Goal: Task Accomplishment & Management: Use online tool/utility

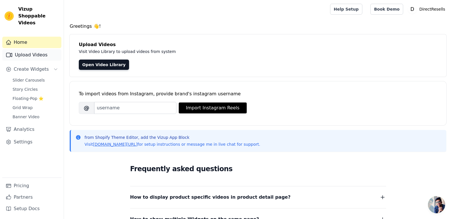
click at [37, 49] on link "Upload Videos" at bounding box center [31, 54] width 59 height 11
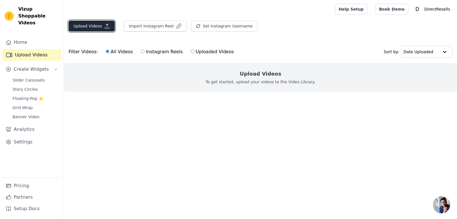
click at [106, 27] on icon "button" at bounding box center [107, 26] width 6 height 6
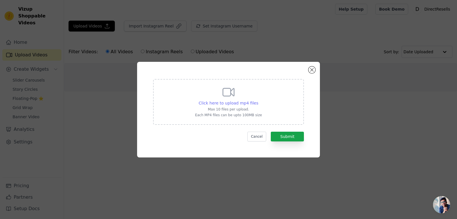
click at [227, 101] on span "Click here to upload mp4 files" at bounding box center [229, 103] width 60 height 5
click at [258, 100] on input "Click here to upload mp4 files Max 10 files per upload. Each MP4 files can be u…" at bounding box center [258, 100] width 0 height 0
click at [281, 139] on button "Submit" at bounding box center [287, 136] width 33 height 10
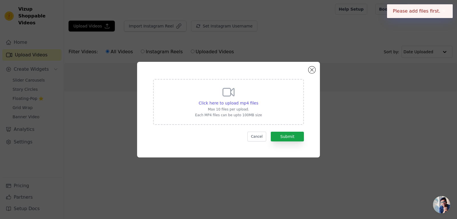
click at [249, 111] on p "Max 10 files per upload." at bounding box center [228, 109] width 67 height 5
click at [258, 100] on input "Click here to upload mp4 files Max 10 files per upload. Each MP4 files can be u…" at bounding box center [258, 100] width 0 height 0
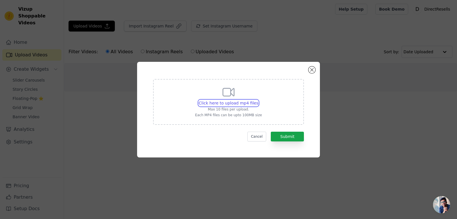
type input "C:\fakepath\Bezig met opnemen 2025-09-06 222851.mp4"
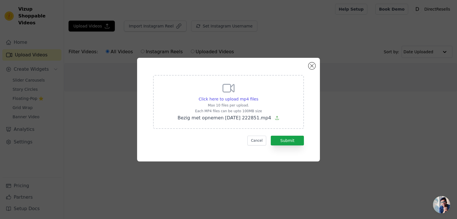
click at [226, 120] on span "Bezig met opnemen 2025-09-06 222851.mp4" at bounding box center [225, 117] width 94 height 5
click at [258, 96] on input "Click here to upload mp4 files Max 10 files per upload. Each MP4 files can be u…" at bounding box center [258, 96] width 0 height 0
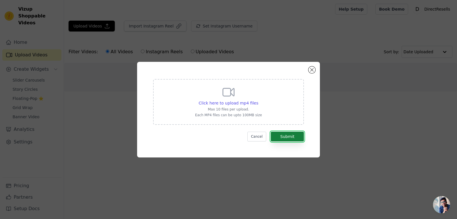
click at [287, 134] on button "Submit" at bounding box center [287, 136] width 33 height 10
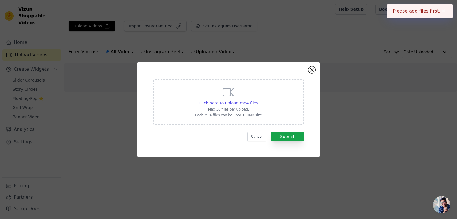
click at [246, 108] on p "Max 10 files per upload." at bounding box center [228, 109] width 67 height 5
click at [258, 100] on input "Click here to upload mp4 files Max 10 files per upload. Each MP4 files can be u…" at bounding box center [258, 100] width 0 height 0
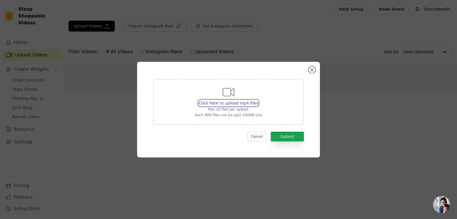
type input "C:\fakepath\Schermopname 2025-09-06 222827.mp4"
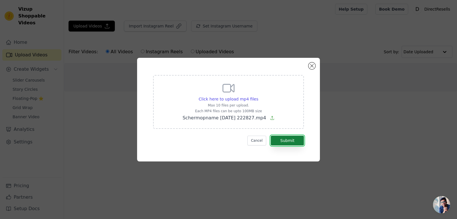
click at [278, 144] on button "Submit" at bounding box center [287, 140] width 33 height 10
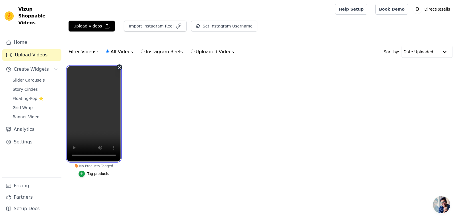
click at [96, 116] on video at bounding box center [93, 113] width 53 height 95
click at [113, 85] on video at bounding box center [93, 113] width 53 height 95
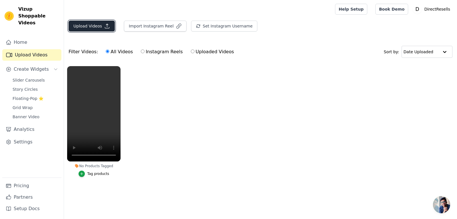
click at [79, 26] on button "Upload Videos" at bounding box center [92, 26] width 46 height 11
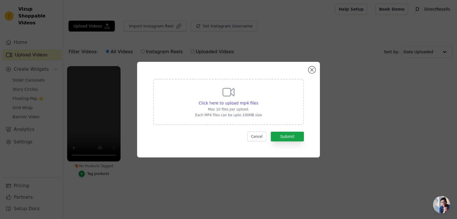
click at [237, 106] on div "Click here to upload mp4 files Max 10 files per upload. Each MP4 files can be u…" at bounding box center [228, 101] width 67 height 32
click at [258, 100] on input "Click here to upload mp4 files Max 10 files per upload. Each MP4 files can be u…" at bounding box center [258, 100] width 0 height 0
type input "C:\fakepath\Schermopname 2025-09-06 223138.mp4"
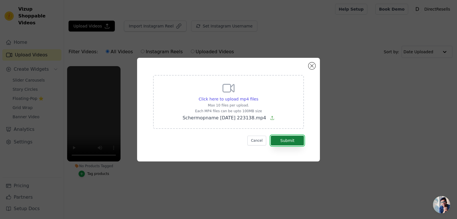
click at [280, 141] on button "Submit" at bounding box center [287, 140] width 33 height 10
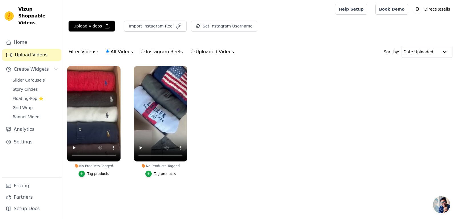
click at [157, 175] on div "Tag products" at bounding box center [165, 173] width 22 height 5
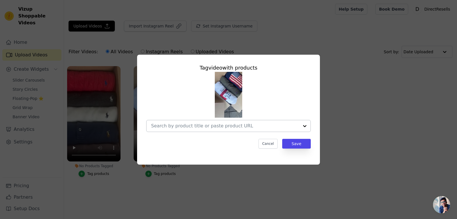
click at [264, 121] on div at bounding box center [225, 125] width 148 height 11
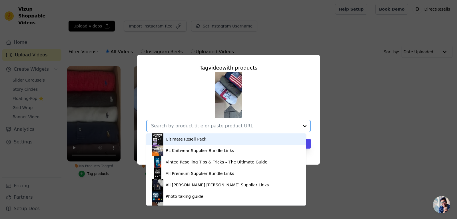
click at [267, 125] on input "No Products Tagged Tag video with products Ultimate Resell Pack RL Knitwear Sup…" at bounding box center [225, 125] width 148 height 5
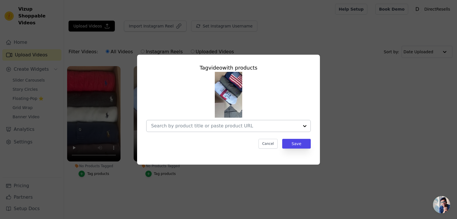
click at [260, 122] on div at bounding box center [225, 125] width 148 height 11
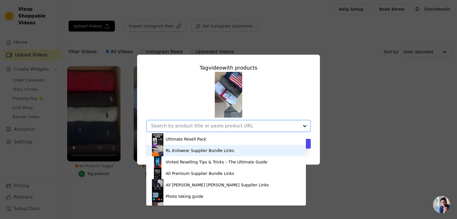
click at [210, 151] on div "RL Knitwear Supplier Bundle Links" at bounding box center [200, 150] width 69 height 6
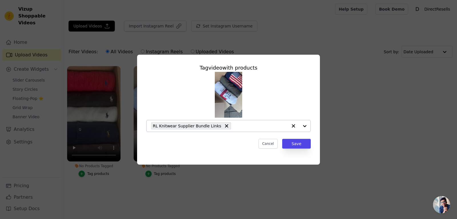
click at [291, 123] on icon "button" at bounding box center [294, 126] width 6 height 6
click at [307, 126] on div at bounding box center [304, 125] width 11 height 11
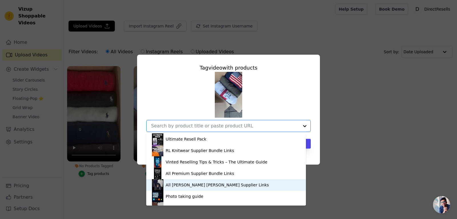
drag, startPoint x: 212, startPoint y: 179, endPoint x: 214, endPoint y: 183, distance: 4.9
click at [214, 183] on div "Ultimate Resell Pack RL Knitwear Supplier Bundle Links Vinted Reselling Tips & …" at bounding box center [226, 169] width 160 height 72
click at [214, 183] on div "All Ralph Lauren Supplier Links" at bounding box center [217, 185] width 103 height 6
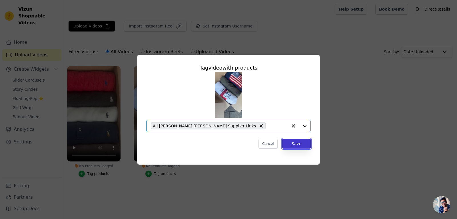
click at [294, 146] on button "Save" at bounding box center [296, 144] width 29 height 10
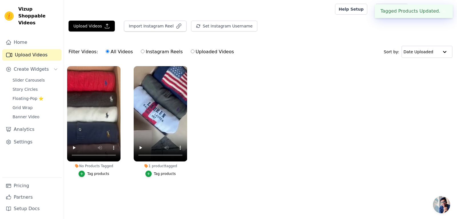
click at [120, 180] on div "No Products Tagged Tag products" at bounding box center [94, 122] width 60 height 119
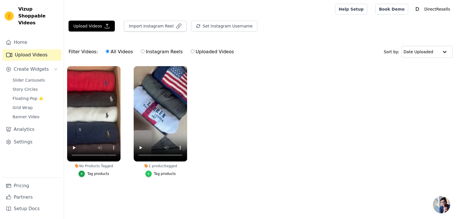
click at [149, 173] on icon "button" at bounding box center [149, 173] width 4 height 4
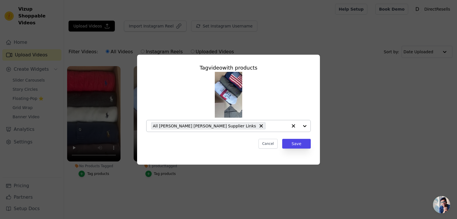
click at [304, 128] on div at bounding box center [299, 125] width 23 height 11
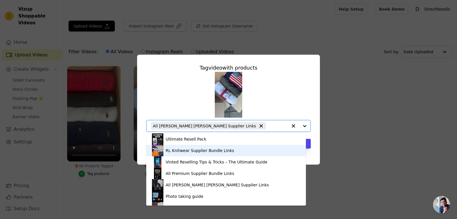
click at [207, 149] on div "RL Knitwear Supplier Bundle Links" at bounding box center [200, 150] width 69 height 6
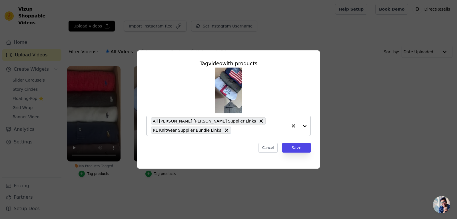
click at [305, 124] on div at bounding box center [299, 126] width 23 height 20
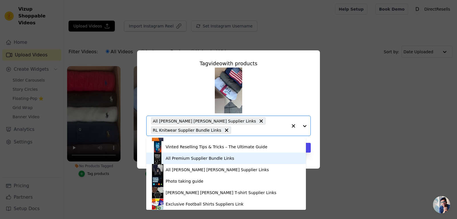
scroll to position [11, 0]
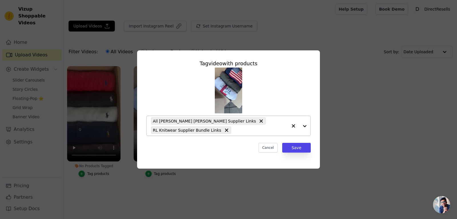
click at [307, 126] on div at bounding box center [299, 126] width 23 height 20
click at [313, 127] on div "Tag video with products All Ralph Lauren Supplier Links RL Knitwear Supplier Bu…" at bounding box center [229, 106] width 174 height 102
click at [307, 146] on button "Save" at bounding box center [296, 148] width 29 height 10
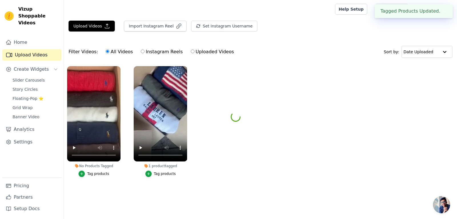
click at [288, 150] on ul "No Products Tagged Tag products 1 product tagged Tag video with products All Ra…" at bounding box center [260, 127] width 393 height 128
click at [89, 171] on button "Tag products" at bounding box center [94, 173] width 31 height 6
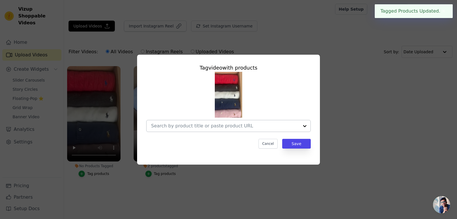
click at [305, 128] on div at bounding box center [304, 125] width 11 height 11
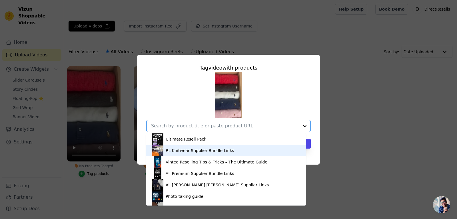
click at [219, 155] on div "RL Knitwear Supplier Bundle Links" at bounding box center [226, 150] width 148 height 11
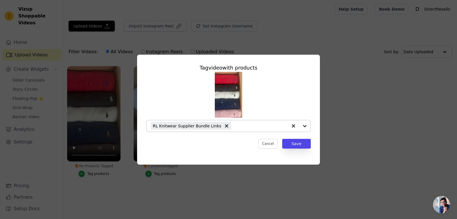
click at [307, 125] on div at bounding box center [299, 125] width 23 height 11
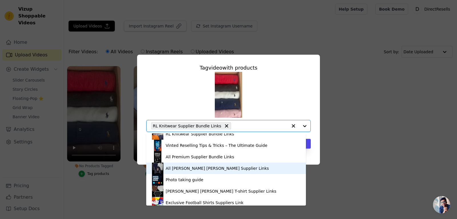
scroll to position [19, 0]
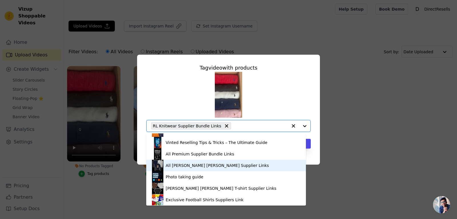
click at [218, 167] on div "All [PERSON_NAME] [PERSON_NAME] Supplier Links" at bounding box center [217, 165] width 103 height 6
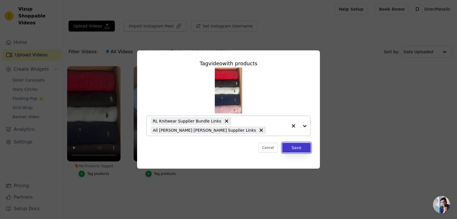
click at [296, 145] on button "Save" at bounding box center [296, 148] width 29 height 10
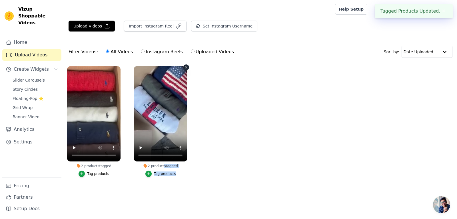
click at [176, 155] on ul "2 products tagged Tag products 2 products tagged Tag products" at bounding box center [260, 127] width 393 height 128
click at [158, 169] on li "2 products tagged Tag products" at bounding box center [160, 121] width 53 height 111
click at [155, 171] on button "Tag products" at bounding box center [160, 173] width 31 height 6
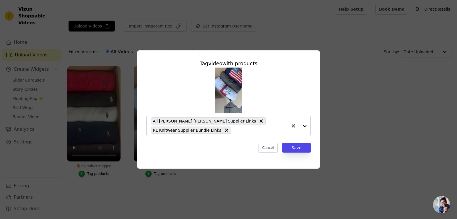
click at [305, 125] on div at bounding box center [299, 126] width 23 height 20
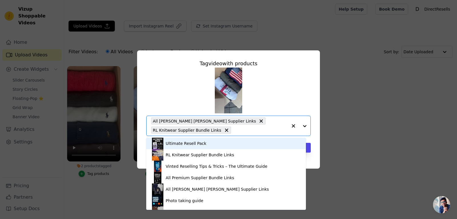
click at [209, 144] on div "Ultimate Resell Pack" at bounding box center [226, 142] width 148 height 11
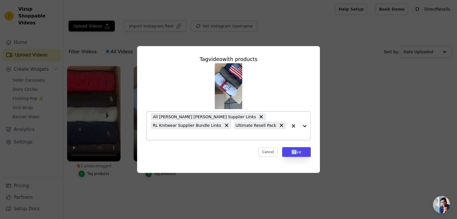
drag, startPoint x: 298, startPoint y: 143, endPoint x: 293, endPoint y: 143, distance: 5.1
click at [293, 143] on div "Tag video with products All Ralph Lauren Supplier Links RL Knitwear Supplier Bu…" at bounding box center [229, 106] width 174 height 111
click at [225, 127] on icon at bounding box center [226, 124] width 3 height 3
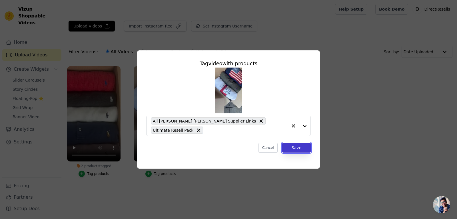
click at [306, 147] on button "Save" at bounding box center [296, 148] width 29 height 10
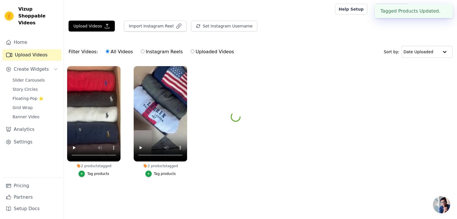
click at [299, 144] on ul "2 products tagged Tag products 2 products tagged Tag video with products All Ra…" at bounding box center [260, 127] width 393 height 128
click at [191, 51] on label "Uploaded Videos" at bounding box center [213, 51] width 44 height 7
click at [191, 51] on input "Uploaded Videos" at bounding box center [193, 51] width 4 height 4
radio input "true"
click at [109, 52] on label "All Videos" at bounding box center [119, 51] width 28 height 7
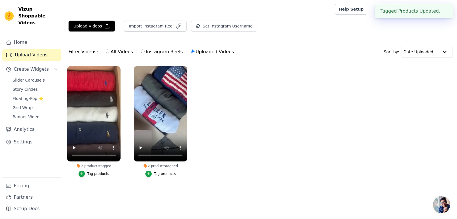
click at [109, 52] on input "All Videos" at bounding box center [108, 51] width 4 height 4
radio input "true"
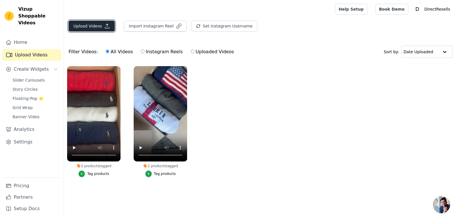
click at [97, 21] on button "Upload Videos" at bounding box center [92, 26] width 46 height 11
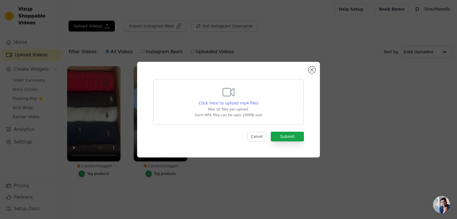
click at [246, 104] on span "Click here to upload mp4 files" at bounding box center [229, 103] width 60 height 5
click at [258, 100] on input "Click here to upload mp4 files Max 10 files per upload. Each MP4 files can be u…" at bounding box center [258, 100] width 0 height 0
type input "C:\fakepath\Schermopname 2025-09-06 223355.mp4"
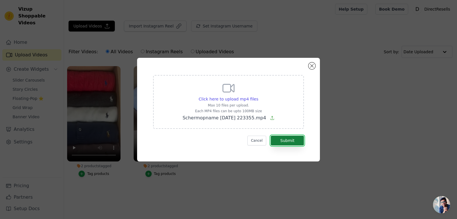
click at [292, 136] on button "Submit" at bounding box center [287, 140] width 33 height 10
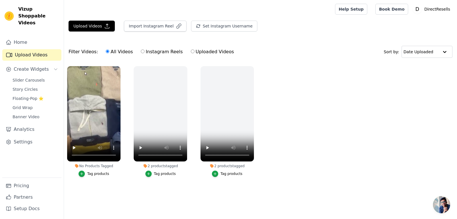
click at [97, 173] on div "Tag products" at bounding box center [98, 173] width 22 height 5
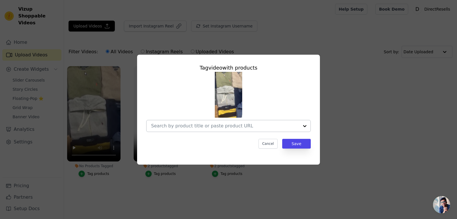
click at [303, 127] on div at bounding box center [304, 125] width 11 height 11
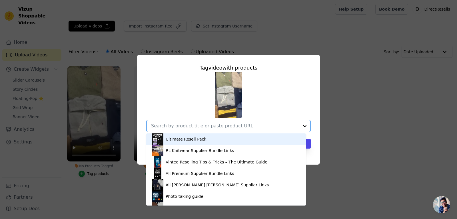
click at [201, 137] on div "Ultimate Resell Pack" at bounding box center [186, 139] width 41 height 6
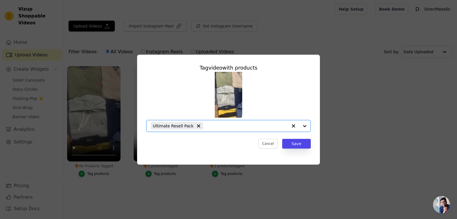
click at [308, 124] on div at bounding box center [299, 125] width 23 height 11
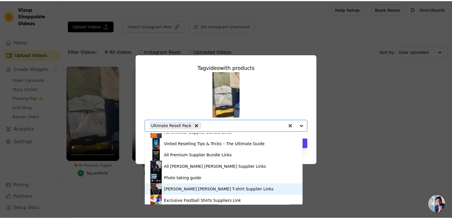
scroll to position [19, 0]
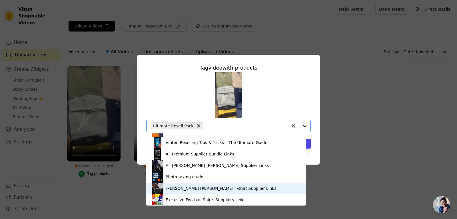
click at [194, 186] on div "[PERSON_NAME] [PERSON_NAME] T-shirt Supplier Links" at bounding box center [221, 188] width 111 height 6
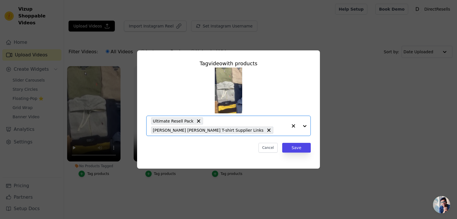
click at [302, 125] on div at bounding box center [299, 126] width 23 height 20
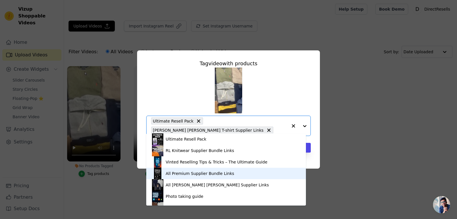
click at [221, 170] on div "All Premium Supplier Bundle Links" at bounding box center [226, 172] width 148 height 11
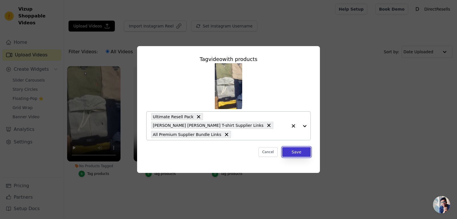
click at [295, 147] on button "Save" at bounding box center [296, 152] width 29 height 10
click at [290, 144] on ul "No Products Tagged Tag video with products Ultimate Resell Pack [PERSON_NAME] […" at bounding box center [260, 127] width 393 height 128
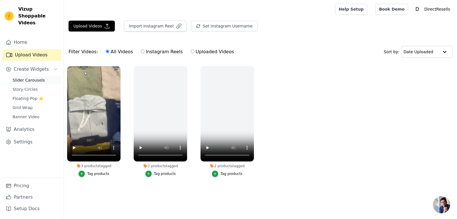
click at [37, 77] on span "Slider Carousels" at bounding box center [29, 80] width 32 height 6
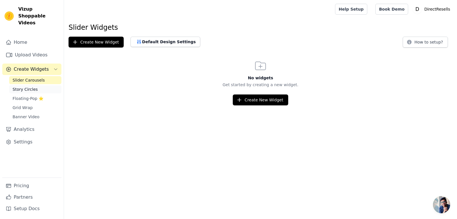
click at [32, 86] on span "Story Circles" at bounding box center [25, 89] width 25 height 6
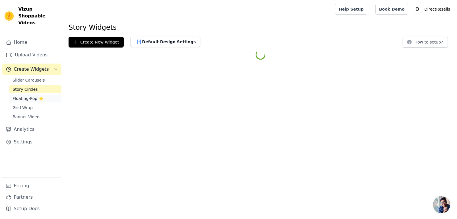
click at [30, 95] on span "Floating-Pop ⭐" at bounding box center [28, 98] width 31 height 6
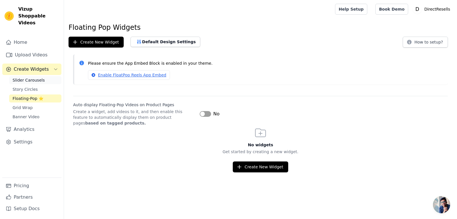
click at [36, 77] on span "Slider Carousels" at bounding box center [29, 80] width 32 height 6
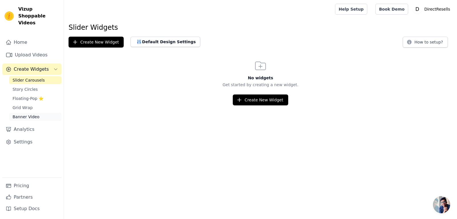
click at [28, 114] on span "Banner Video" at bounding box center [26, 117] width 27 height 6
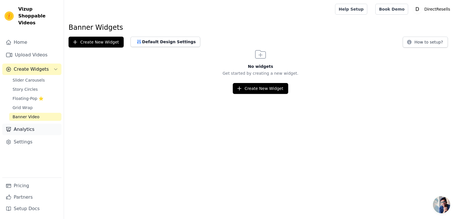
click at [27, 123] on link "Analytics" at bounding box center [31, 128] width 59 height 11
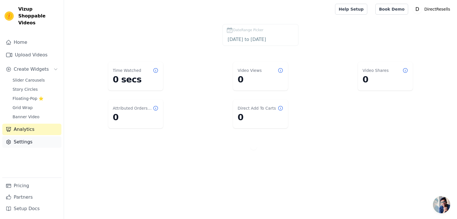
click at [29, 140] on link "Settings" at bounding box center [31, 141] width 59 height 11
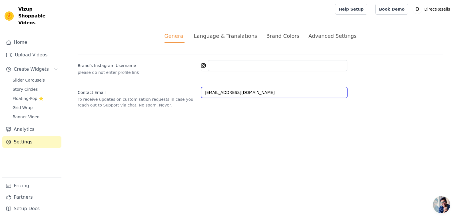
click at [221, 93] on input "[EMAIL_ADDRESS][DOMAIN_NAME]" at bounding box center [274, 92] width 146 height 11
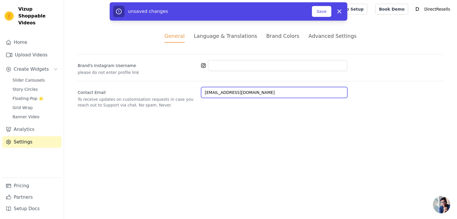
type input "reselldirect@gmail.com"
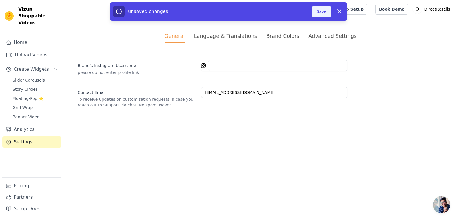
click at [315, 16] on button "Save" at bounding box center [321, 11] width 19 height 11
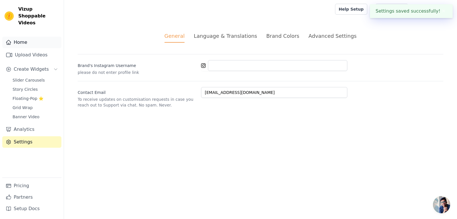
click at [42, 37] on link "Home" at bounding box center [31, 42] width 59 height 11
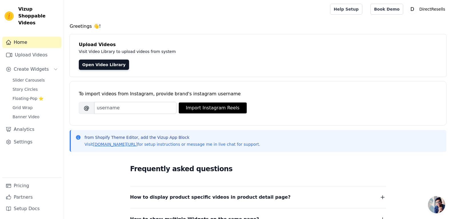
click at [40, 69] on div "Home Upload Videos Create Widgets Slider Carousels Story Circles Floating-Pop ⭐…" at bounding box center [31, 107] width 59 height 141
click at [40, 77] on span "Slider Carousels" at bounding box center [29, 80] width 32 height 6
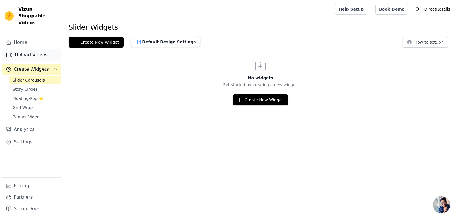
click at [45, 49] on link "Upload Videos" at bounding box center [31, 54] width 59 height 11
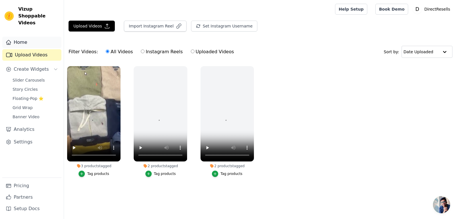
click at [23, 37] on link "Home" at bounding box center [31, 42] width 59 height 11
click at [431, 11] on p "DirectResells" at bounding box center [437, 9] width 31 height 10
click at [32, 37] on link "Home" at bounding box center [31, 42] width 59 height 11
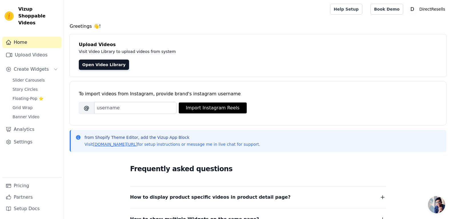
click at [6, 11] on img at bounding box center [9, 15] width 9 height 9
click at [21, 11] on span "Vizup Shoppable Videos" at bounding box center [38, 16] width 41 height 21
click at [96, 63] on link "Open Video Library" at bounding box center [104, 64] width 50 height 10
click at [52, 49] on link "Upload Videos" at bounding box center [31, 54] width 59 height 11
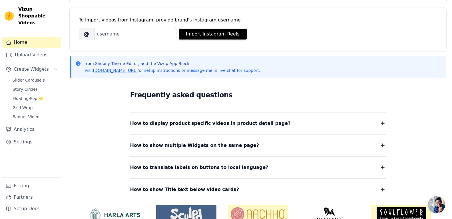
scroll to position [102, 0]
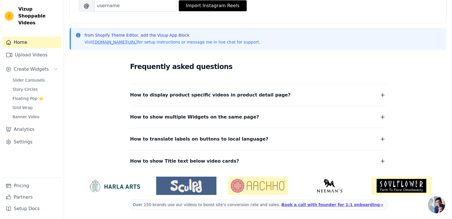
click at [196, 97] on span "How to display product specific videos in product detail page?" at bounding box center [210, 95] width 161 height 8
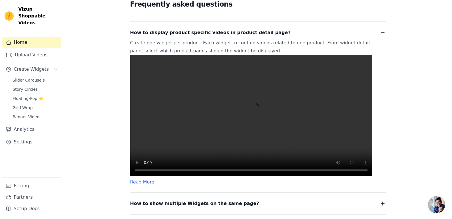
scroll to position [165, 0]
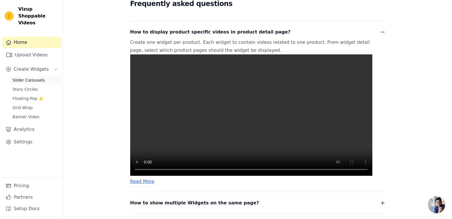
click at [18, 77] on span "Slider Carousels" at bounding box center [29, 80] width 32 height 6
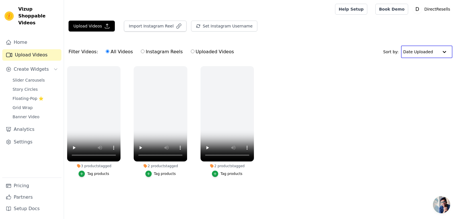
click at [432, 47] on input "text" at bounding box center [420, 51] width 35 height 11
click at [429, 49] on input "text" at bounding box center [420, 51] width 35 height 11
click at [36, 136] on link "Settings" at bounding box center [31, 141] width 59 height 11
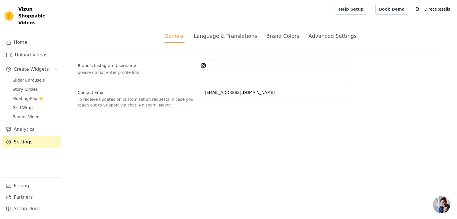
click at [227, 39] on div "Language & Translations" at bounding box center [225, 36] width 63 height 8
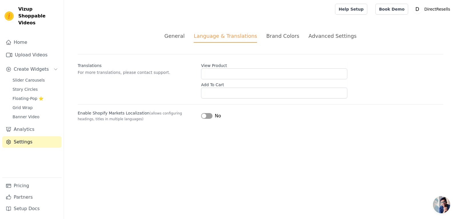
click at [273, 36] on div "Brand Colors" at bounding box center [282, 36] width 33 height 8
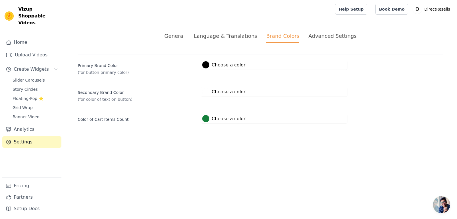
click at [324, 33] on div "Advanced Settings" at bounding box center [333, 36] width 48 height 8
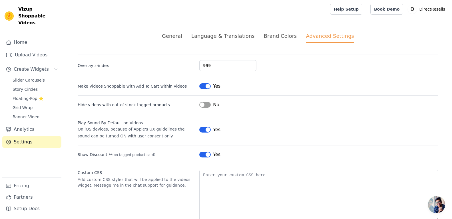
click at [252, 30] on div "General Language & Translations Brand Colors Advanced Settings unsaved changes …" at bounding box center [258, 126] width 388 height 216
click at [29, 10] on span "Vizup Shoppable Videos" at bounding box center [38, 16] width 41 height 21
click at [5, 11] on img at bounding box center [9, 15] width 9 height 9
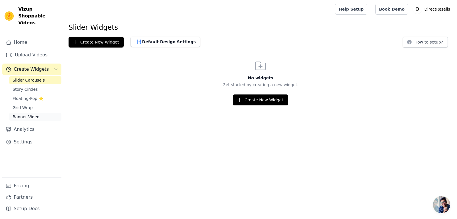
click at [27, 114] on span "Banner Video" at bounding box center [26, 117] width 27 height 6
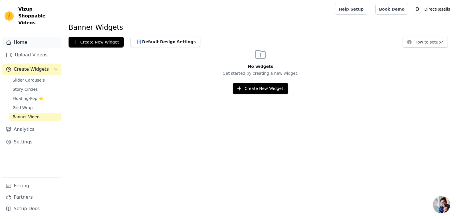
click at [25, 41] on link "Home" at bounding box center [31, 42] width 59 height 11
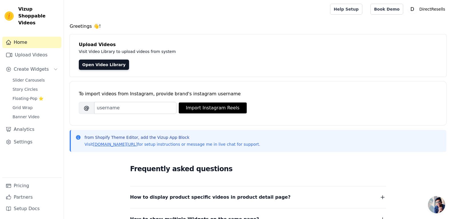
scroll to position [102, 0]
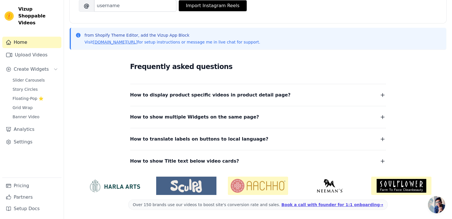
click at [151, 91] on span "How to display product specific videos in product detail page?" at bounding box center [210, 95] width 161 height 8
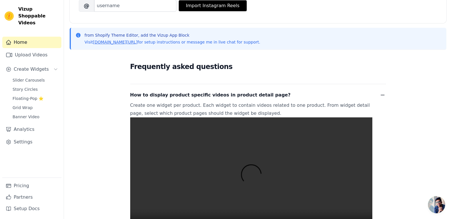
click at [144, 94] on span "How to display product specific videos in product detail page?" at bounding box center [210, 95] width 161 height 8
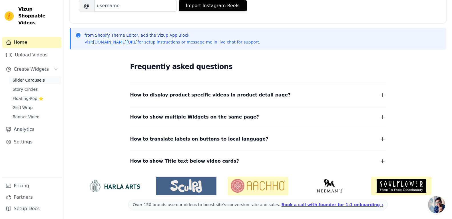
click at [24, 77] on span "Slider Carousels" at bounding box center [29, 80] width 32 height 6
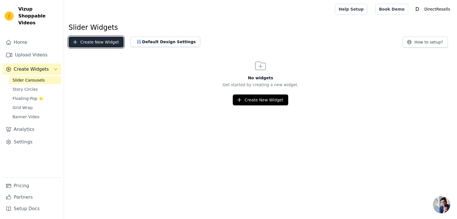
click at [104, 44] on button "Create New Widget" at bounding box center [96, 42] width 55 height 11
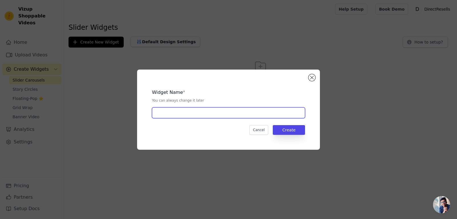
click at [253, 117] on input "text" at bounding box center [228, 112] width 153 height 11
type input "Directresells"
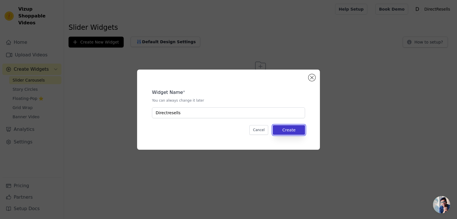
click at [293, 133] on button "Create" at bounding box center [289, 130] width 32 height 10
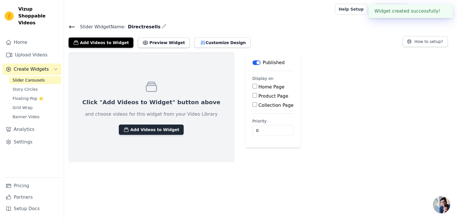
click at [157, 129] on button "Add Videos to Widget" at bounding box center [151, 129] width 65 height 10
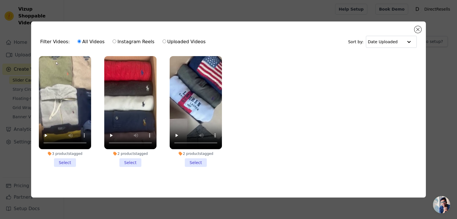
click at [64, 163] on li "3 products tagged Select" at bounding box center [65, 111] width 52 height 111
click at [0, 0] on input "3 products tagged Select" at bounding box center [0, 0] width 0 height 0
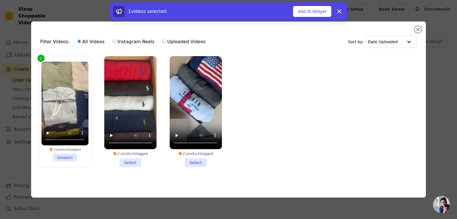
click at [123, 163] on li "2 products tagged Select" at bounding box center [130, 111] width 52 height 111
click at [0, 0] on input "2 products tagged Select" at bounding box center [0, 0] width 0 height 0
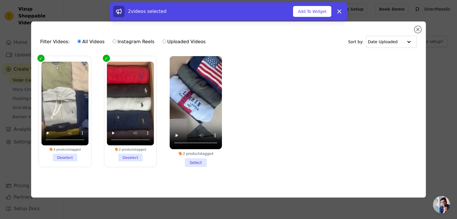
click at [187, 161] on li "2 products tagged Select" at bounding box center [196, 111] width 52 height 111
click at [0, 0] on input "2 products tagged Select" at bounding box center [0, 0] width 0 height 0
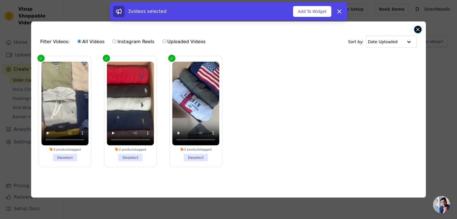
click at [418, 27] on button "Close modal" at bounding box center [418, 29] width 7 height 7
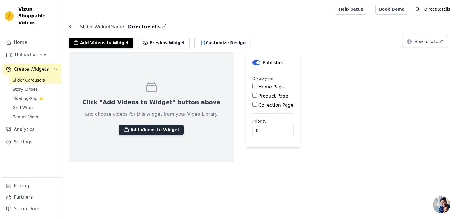
click at [141, 129] on button "Add Videos to Widget" at bounding box center [151, 129] width 65 height 10
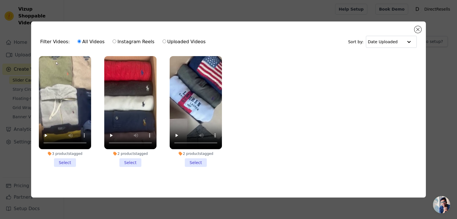
click at [193, 161] on li "2 products tagged Select" at bounding box center [196, 111] width 52 height 111
click at [0, 0] on input "2 products tagged Select" at bounding box center [0, 0] width 0 height 0
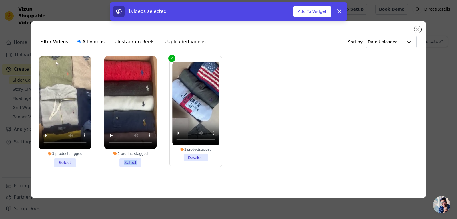
drag, startPoint x: 142, startPoint y: 166, endPoint x: 119, endPoint y: 162, distance: 23.2
click at [119, 162] on div "2 products tagged Select" at bounding box center [130, 111] width 59 height 117
click at [119, 162] on li "2 products tagged Select" at bounding box center [130, 111] width 52 height 111
click at [0, 0] on input "2 products tagged Select" at bounding box center [0, 0] width 0 height 0
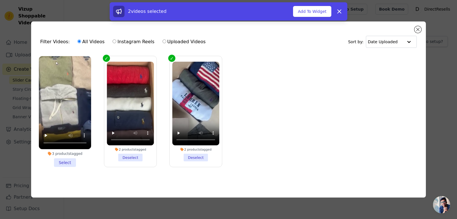
click at [73, 158] on li "3 products tagged Select" at bounding box center [65, 111] width 52 height 111
click at [0, 0] on input "3 products tagged Select" at bounding box center [0, 0] width 0 height 0
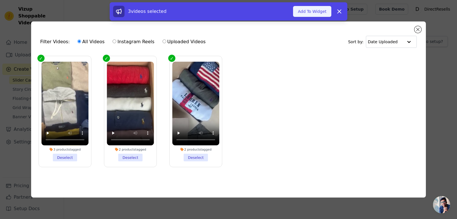
click at [299, 9] on button "Add To Widget" at bounding box center [312, 11] width 38 height 11
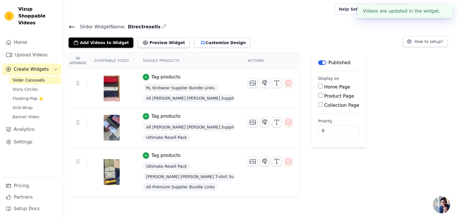
click at [324, 96] on label "Product Page" at bounding box center [339, 95] width 30 height 5
click at [318, 96] on input "Product Page" at bounding box center [320, 95] width 5 height 5
checkbox input "true"
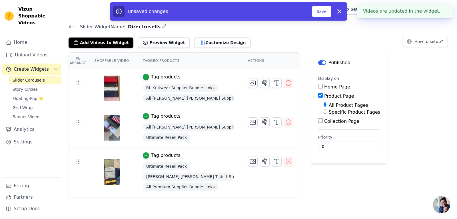
click at [329, 113] on label "Specific Product Pages" at bounding box center [354, 111] width 51 height 5
click at [323, 113] on input "Specific Product Pages" at bounding box center [325, 111] width 5 height 5
radio input "true"
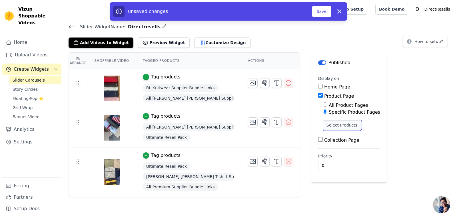
click at [323, 127] on button "Select Products" at bounding box center [342, 125] width 38 height 10
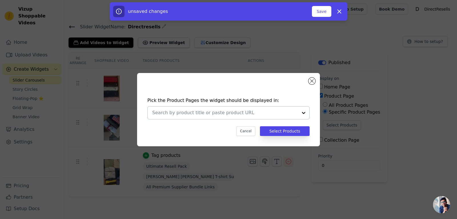
click at [301, 111] on div at bounding box center [303, 112] width 11 height 13
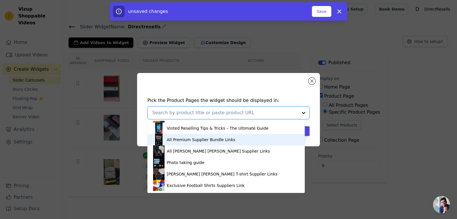
scroll to position [11, 0]
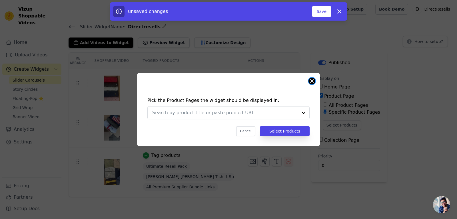
click at [312, 80] on button "Close modal" at bounding box center [312, 80] width 7 height 7
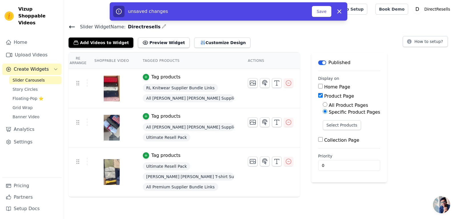
click at [324, 93] on label "Product Page" at bounding box center [339, 95] width 30 height 5
click at [318, 93] on input "Product Page" at bounding box center [320, 95] width 5 height 5
checkbox input "false"
click at [324, 87] on label "Home Page" at bounding box center [337, 86] width 26 height 5
click at [318, 87] on input "Home Page" at bounding box center [320, 86] width 5 height 5
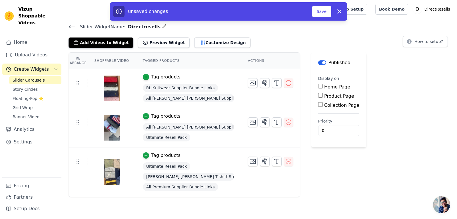
checkbox input "true"
click at [314, 14] on button "Save" at bounding box center [321, 11] width 19 height 11
click at [321, 13] on button "Save" at bounding box center [321, 11] width 19 height 11
click at [319, 7] on button "Save" at bounding box center [321, 11] width 19 height 11
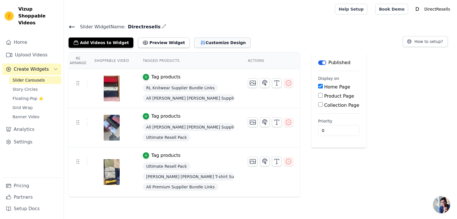
click at [213, 39] on button "Customize Design" at bounding box center [222, 42] width 56 height 10
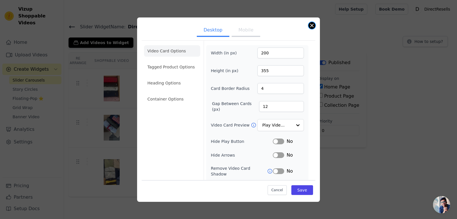
click at [312, 28] on button "Close modal" at bounding box center [312, 25] width 7 height 7
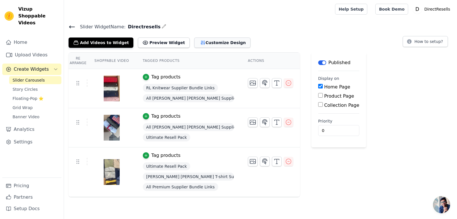
click at [194, 39] on button "Customize Design" at bounding box center [222, 42] width 56 height 10
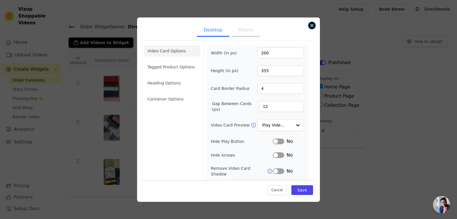
click at [312, 29] on div "Desktop Mobile Video Card Options Tagged Product Options Heading Options Contai…" at bounding box center [228, 109] width 183 height 184
click at [314, 23] on button "Close modal" at bounding box center [312, 25] width 7 height 7
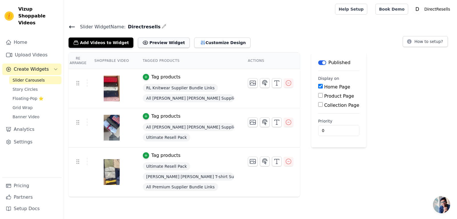
click at [148, 43] on button "Preview Widget" at bounding box center [163, 42] width 51 height 10
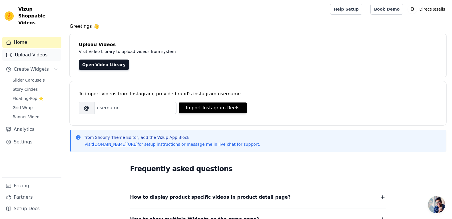
click at [52, 49] on link "Upload Videos" at bounding box center [31, 54] width 59 height 11
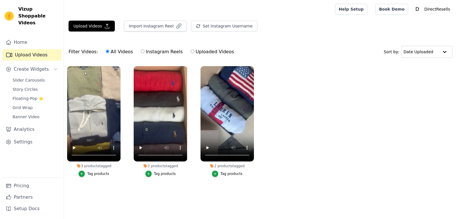
click at [37, 77] on span "Slider Carousels" at bounding box center [29, 80] width 32 height 6
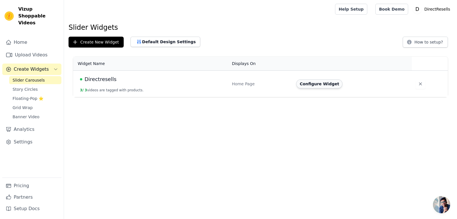
click at [321, 88] on button "Configure Widget" at bounding box center [319, 83] width 46 height 9
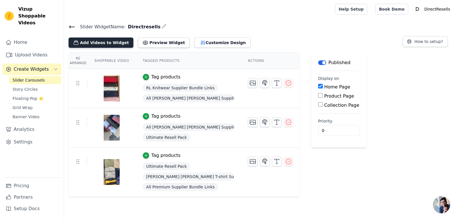
click at [113, 39] on button "Add Videos to Widget" at bounding box center [101, 42] width 65 height 10
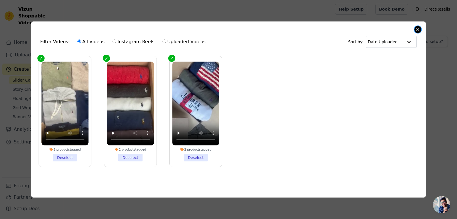
click at [418, 30] on button "Close modal" at bounding box center [418, 29] width 7 height 7
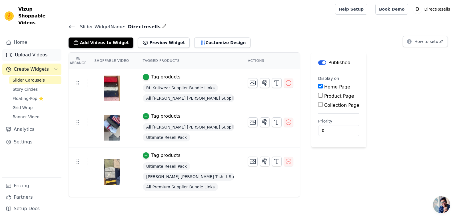
click at [43, 49] on link "Upload Videos" at bounding box center [31, 54] width 59 height 11
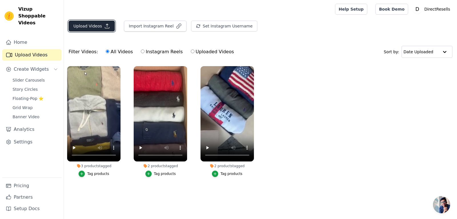
click at [97, 22] on button "Upload Videos" at bounding box center [92, 26] width 46 height 11
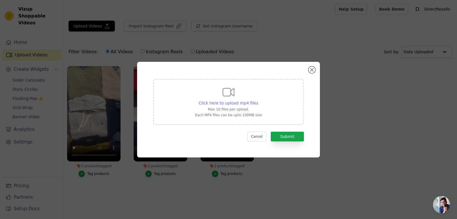
click at [222, 101] on span "Click here to upload mp4 files" at bounding box center [229, 103] width 60 height 5
click at [258, 100] on input "Click here to upload mp4 files Max 10 files per upload. Each MP4 files can be u…" at bounding box center [258, 100] width 0 height 0
type input "C:\fakepath\Schermopname 2025-09-06 225510.mp4"
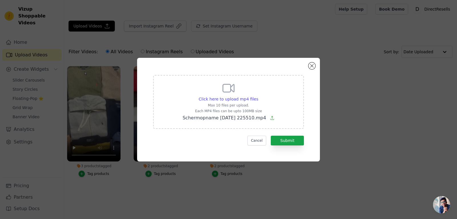
click at [287, 146] on div "Click here to upload mp4 files Max 10 files per upload. Each MP4 files can be u…" at bounding box center [228, 109] width 162 height 83
click at [290, 144] on button "Submit" at bounding box center [287, 140] width 33 height 10
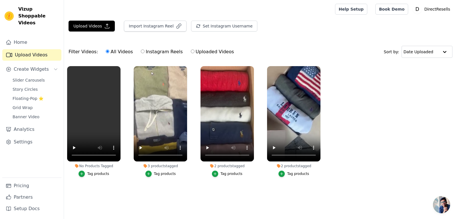
click at [155, 173] on button "Tag products" at bounding box center [160, 173] width 31 height 6
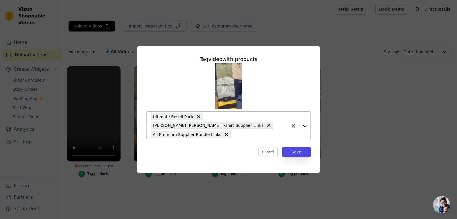
click at [269, 122] on icon at bounding box center [269, 125] width 6 height 6
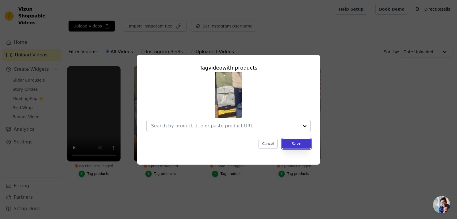
click at [296, 148] on button "Save" at bounding box center [296, 144] width 29 height 10
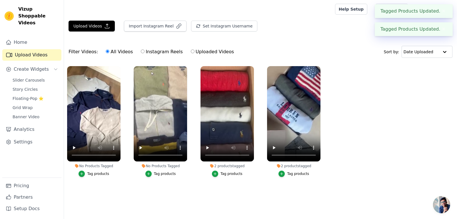
click at [222, 173] on div "Tag products" at bounding box center [232, 173] width 22 height 5
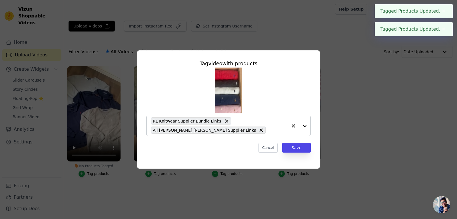
click at [224, 121] on icon at bounding box center [227, 121] width 6 height 6
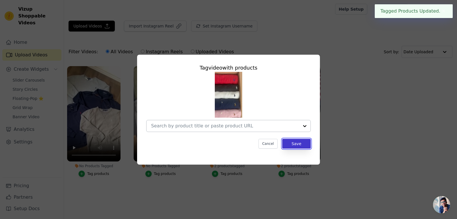
click at [296, 144] on button "Save" at bounding box center [296, 144] width 29 height 10
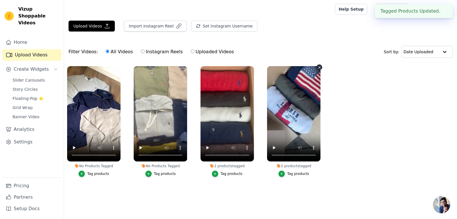
click at [299, 147] on ul "No Products Tagged Tag products No Products Tagged Tag products 2 products tagg…" at bounding box center [260, 127] width 393 height 128
click at [281, 174] on icon "button" at bounding box center [282, 173] width 4 height 4
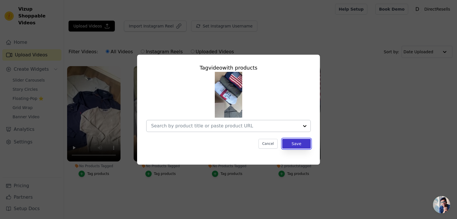
click at [296, 144] on button "Save" at bounding box center [296, 144] width 29 height 10
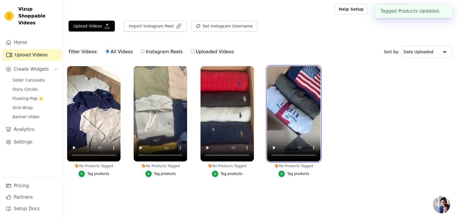
click at [361, 101] on ul "No Products Tagged Tag products No Products Tagged Tag products No Products Tag…" at bounding box center [260, 127] width 393 height 128
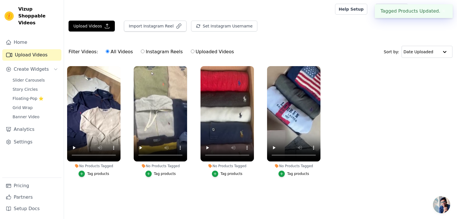
click at [361, 101] on ul "No Products Tagged Tag products No Products Tagged Tag products No Products Tag…" at bounding box center [260, 127] width 393 height 128
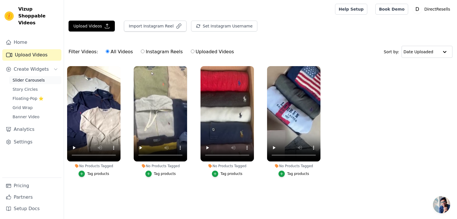
click at [37, 77] on span "Slider Carousels" at bounding box center [29, 80] width 32 height 6
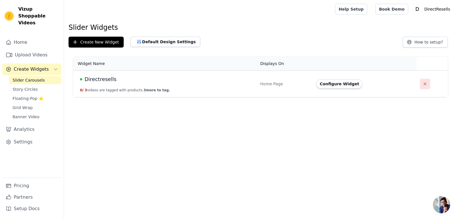
click at [421, 87] on button "button" at bounding box center [425, 84] width 10 height 10
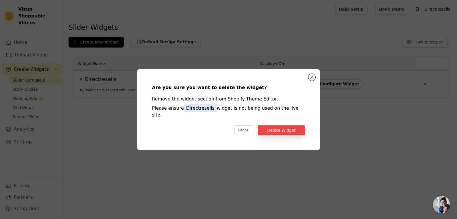
click at [311, 85] on div "Are you sure you want to delete the widget? Remove the widget section from Shop…" at bounding box center [228, 109] width 183 height 81
click at [311, 80] on button "Close modal" at bounding box center [312, 77] width 7 height 7
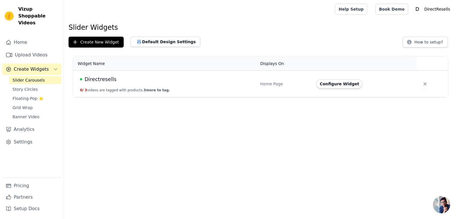
click at [81, 35] on div "Slider Widgets Create New Widget Default Design Settings How to setup? Widget N…" at bounding box center [260, 61] width 393 height 76
click at [84, 40] on button "Create New Widget" at bounding box center [96, 42] width 55 height 11
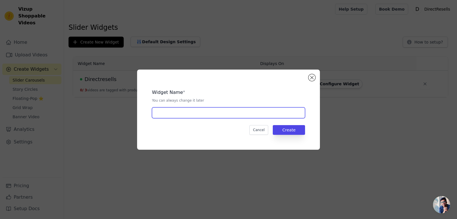
click at [215, 109] on input "text" at bounding box center [228, 112] width 153 height 11
type input "Directresells"
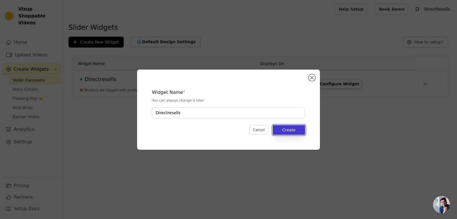
click at [288, 130] on button "Create" at bounding box center [289, 130] width 32 height 10
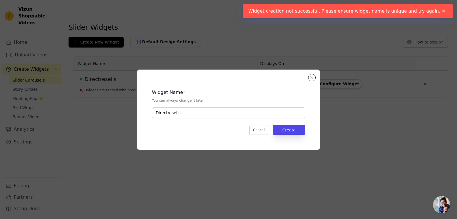
click at [313, 73] on div "Widget Name * You can always change it later Directresells Cancel Create" at bounding box center [228, 109] width 183 height 80
click at [310, 78] on button "Close modal" at bounding box center [312, 77] width 7 height 7
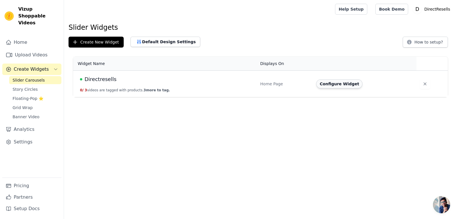
click at [339, 83] on button "Configure Widget" at bounding box center [339, 83] width 46 height 9
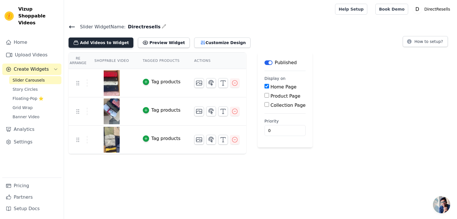
click at [118, 45] on button "Add Videos to Widget" at bounding box center [101, 42] width 65 height 10
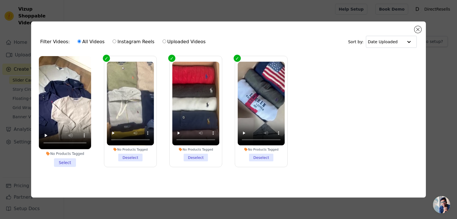
click at [70, 161] on li "No Products Tagged Select" at bounding box center [65, 111] width 52 height 111
click at [0, 0] on input "No Products Tagged Select" at bounding box center [0, 0] width 0 height 0
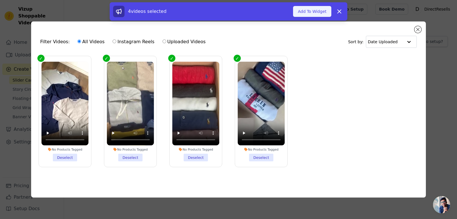
click at [321, 6] on button "Add To Widget" at bounding box center [312, 11] width 38 height 11
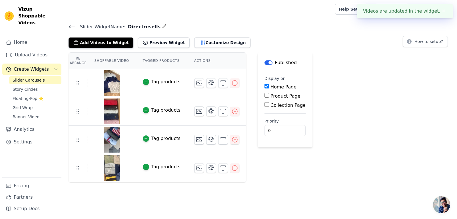
click at [335, 75] on div "Re Arrange Shoppable Video Tagged Products Actions Tag products Tag products Ta…" at bounding box center [260, 117] width 393 height 130
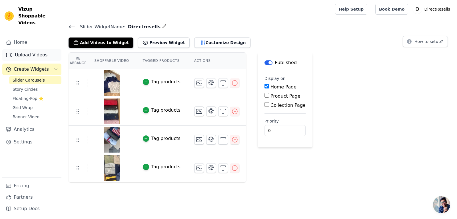
click at [34, 49] on link "Upload Videos" at bounding box center [31, 54] width 59 height 11
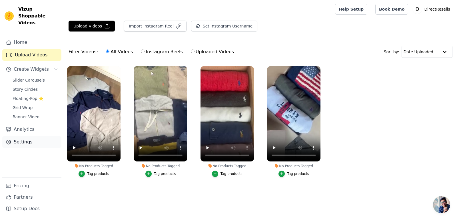
click at [27, 140] on link "Settings" at bounding box center [31, 141] width 59 height 11
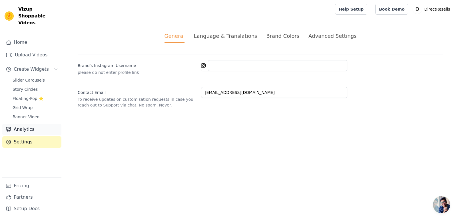
click at [33, 123] on link "Analytics" at bounding box center [31, 128] width 59 height 11
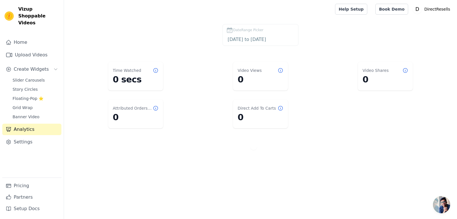
click at [40, 105] on div "Slider Carousels Story Circles Floating-Pop ⭐ Grid Wrap Banner Video" at bounding box center [35, 98] width 52 height 45
click at [35, 114] on span "Banner Video" at bounding box center [26, 117] width 27 height 6
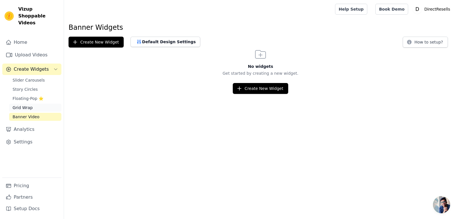
click at [39, 104] on link "Grid Wrap" at bounding box center [35, 107] width 52 height 8
click at [43, 94] on link "Floating-Pop ⭐" at bounding box center [35, 98] width 52 height 8
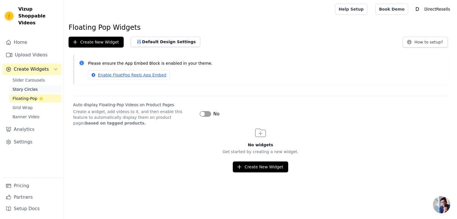
click at [40, 85] on link "Story Circles" at bounding box center [35, 89] width 52 height 8
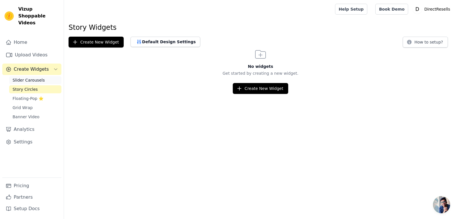
click at [45, 76] on link "Slider Carousels" at bounding box center [35, 80] width 52 height 8
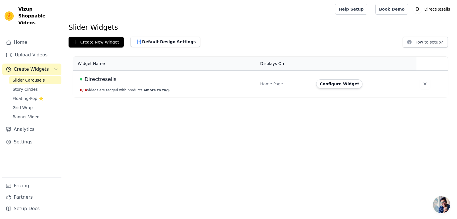
click at [48, 63] on button "Create Widgets" at bounding box center [31, 68] width 59 height 11
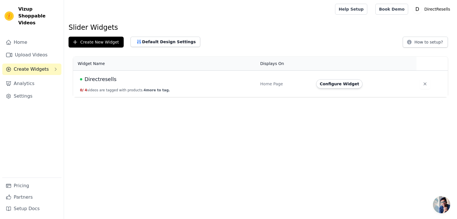
click at [49, 63] on button "Create Widgets" at bounding box center [31, 68] width 59 height 11
